Goal: Task Accomplishment & Management: Complete application form

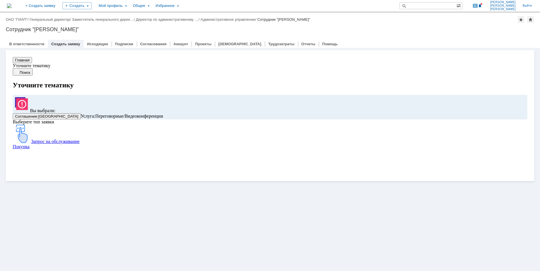
click at [29, 149] on span "Покупка" at bounding box center [21, 146] width 17 height 5
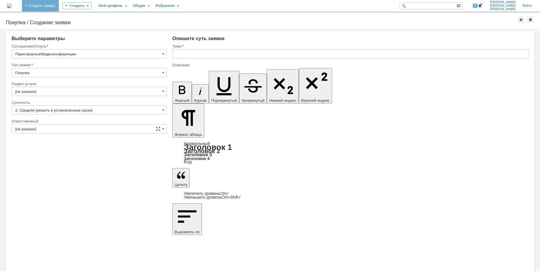
click at [59, 4] on link "+ Создать заявку" at bounding box center [40, 6] width 37 height 12
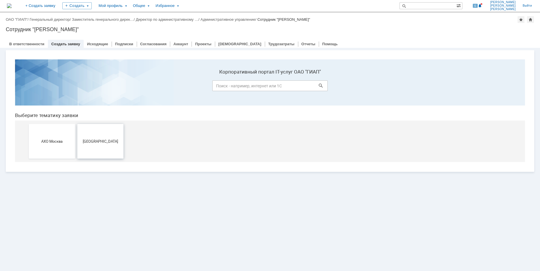
click at [95, 137] on button "[GEOGRAPHIC_DATA]" at bounding box center [100, 141] width 46 height 35
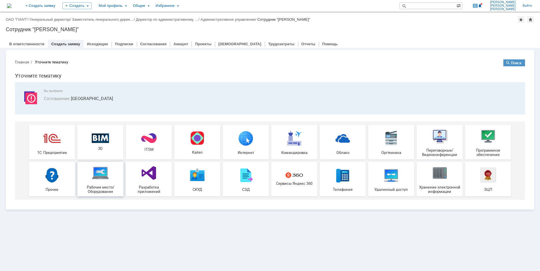
click at [110, 181] on div "Рабочее место/Оборудование" at bounding box center [100, 179] width 43 height 29
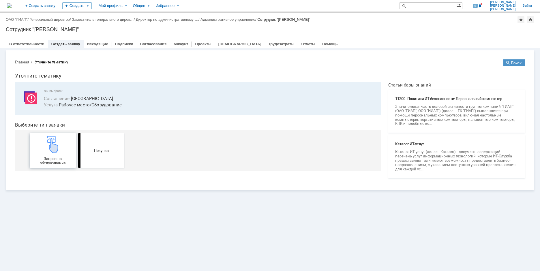
click at [57, 158] on span "Запрос на обслуживание" at bounding box center [52, 161] width 43 height 9
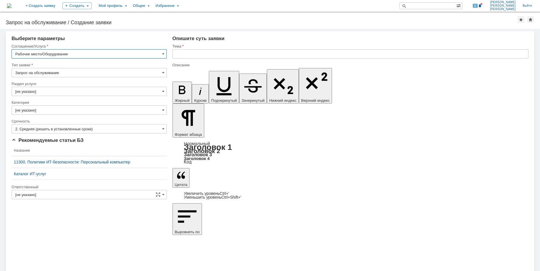
click at [223, 56] on input "text" at bounding box center [351, 53] width 356 height 9
type input "Гаснет экран"
